Goal: Task Accomplishment & Management: Manage account settings

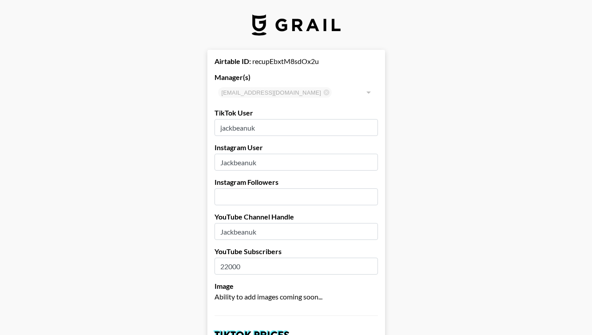
select select "GBP"
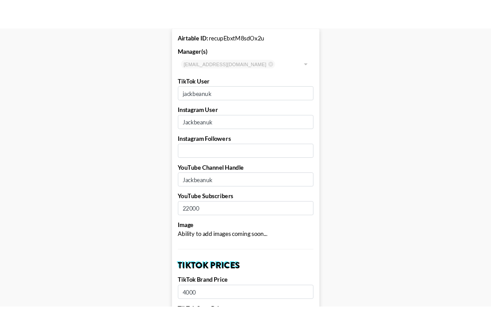
scroll to position [75, 0]
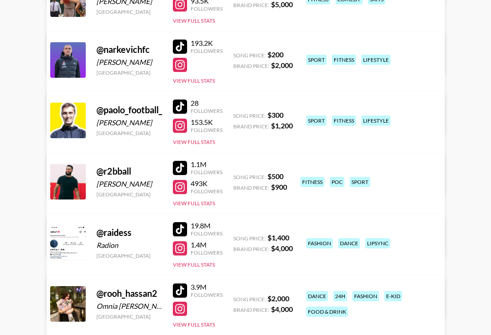
scroll to position [3744, 0]
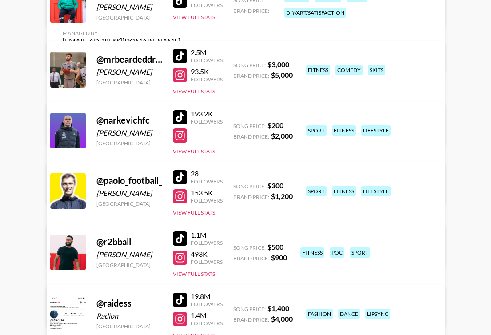
click at [180, 246] on link "View/Edit Details" at bounding box center [122, 250] width 118 height 9
click at [180, 185] on link "View/Edit Details" at bounding box center [122, 189] width 118 height 9
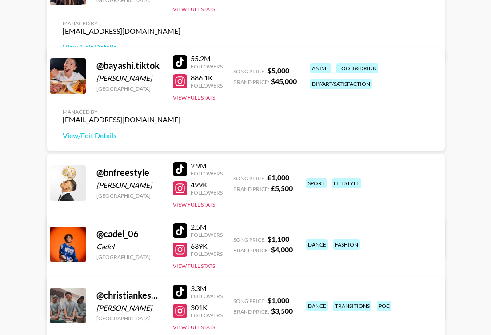
scroll to position [0, 0]
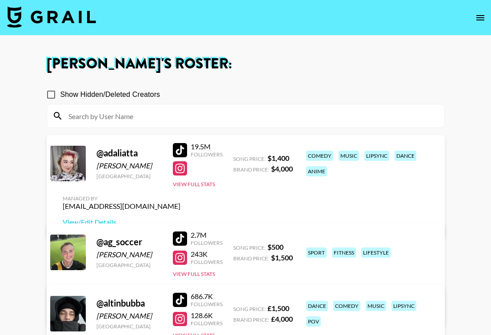
click at [334, 119] on input at bounding box center [251, 116] width 376 height 14
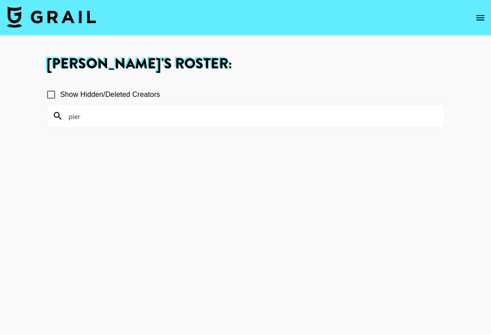
type input "pier"
click at [46, 99] on input "Show Hidden/Deleted Creators" at bounding box center [51, 94] width 19 height 19
checkbox input "true"
click at [106, 112] on input "pier" at bounding box center [251, 116] width 376 height 14
type input "pier"
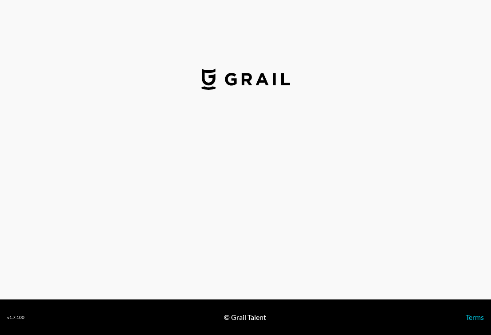
select select "USD"
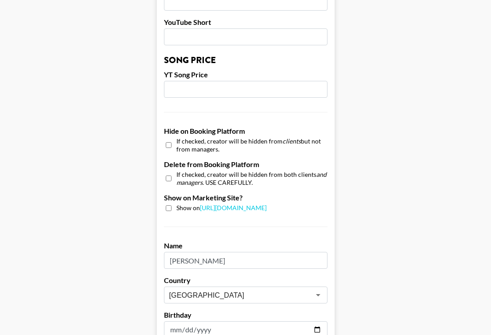
scroll to position [737, 0]
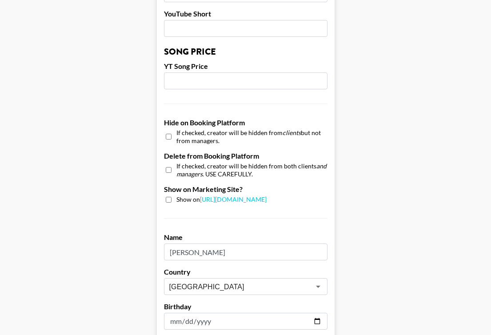
click at [171, 135] on div "If checked, creator will be hidden from clients but not from managers." at bounding box center [245, 137] width 163 height 16
click at [169, 138] on input "checkbox" at bounding box center [169, 136] width 6 height 13
checkbox input "true"
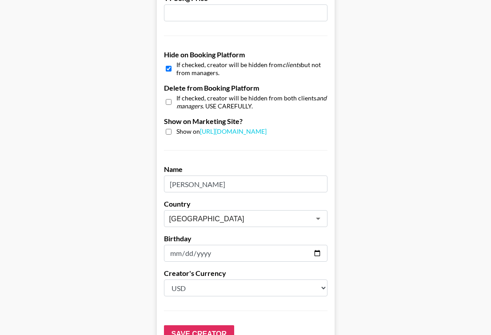
scroll to position [870, 0]
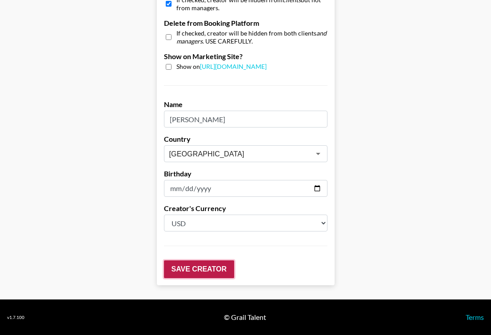
click at [181, 263] on input "Save Creator" at bounding box center [199, 269] width 70 height 18
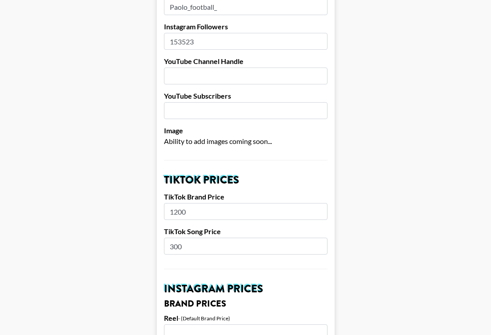
scroll to position [0, 0]
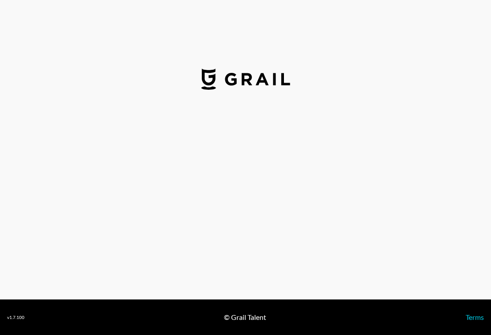
select select "USD"
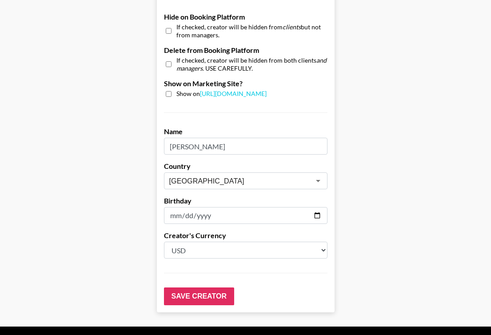
scroll to position [827, 0]
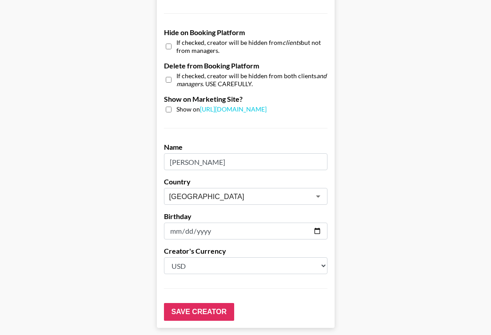
click at [167, 48] on input "checkbox" at bounding box center [169, 46] width 6 height 13
checkbox input "true"
click at [181, 316] on input "Save Creator" at bounding box center [199, 312] width 70 height 18
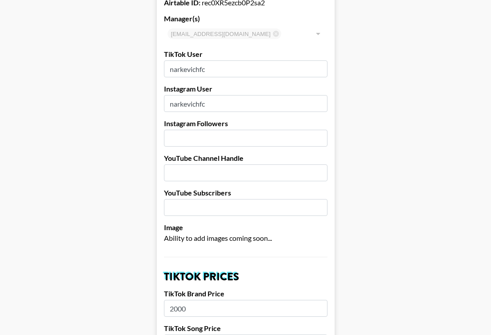
scroll to position [0, 0]
